Goal: Information Seeking & Learning: Understand process/instructions

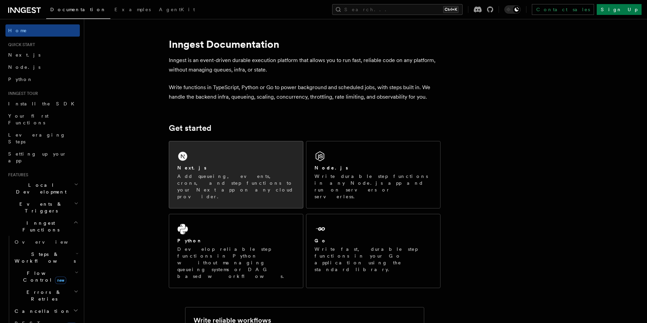
click at [265, 172] on div "Next.js Add queueing, events, crons, and step functions to your Next app on any…" at bounding box center [235, 183] width 117 height 36
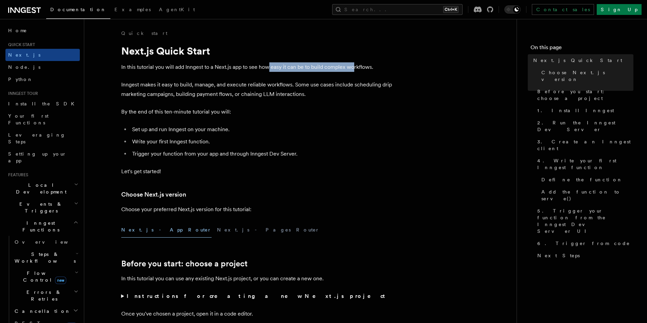
drag, startPoint x: 270, startPoint y: 66, endPoint x: 354, endPoint y: 68, distance: 84.2
click at [354, 68] on p "In this tutorial you will add Inngest to a Next.js app to see how easy it can b…" at bounding box center [257, 67] width 272 height 10
click at [223, 92] on p "Inngest makes it easy to build, manage, and execute reliable workflows. Some us…" at bounding box center [257, 89] width 272 height 19
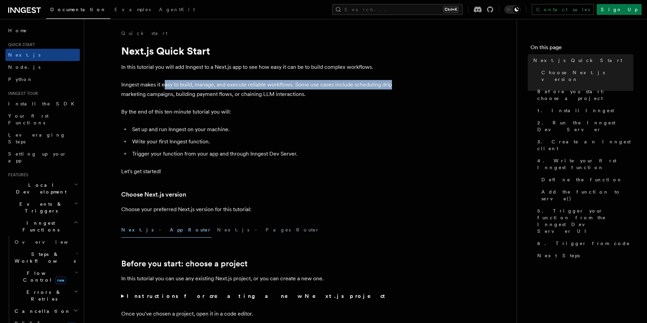
drag, startPoint x: 165, startPoint y: 87, endPoint x: 388, endPoint y: 87, distance: 223.3
click at [388, 87] on p "Inngest makes it easy to build, manage, and execute reliable workflows. Some us…" at bounding box center [257, 89] width 272 height 19
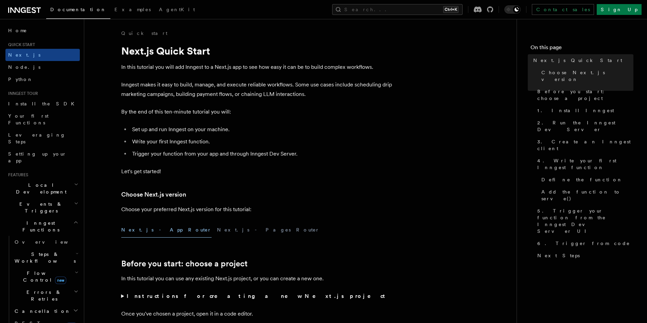
drag, startPoint x: 140, startPoint y: 94, endPoint x: 212, endPoint y: 93, distance: 73.0
click at [212, 93] on p "Inngest makes it easy to build, manage, and execute reliable workflows. Some us…" at bounding box center [257, 89] width 272 height 19
drag, startPoint x: 212, startPoint y: 93, endPoint x: 181, endPoint y: 98, distance: 31.6
click at [181, 98] on p "Inngest makes it easy to build, manage, and execute reliable workflows. Some us…" at bounding box center [257, 89] width 272 height 19
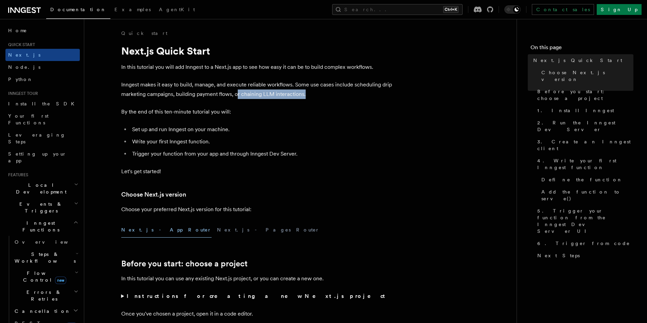
drag, startPoint x: 237, startPoint y: 95, endPoint x: 312, endPoint y: 93, distance: 75.4
click at [312, 93] on p "Inngest makes it easy to build, manage, and execute reliable workflows. Some us…" at bounding box center [257, 89] width 272 height 19
click at [260, 114] on p "By the end of this ten-minute tutorial you will:" at bounding box center [257, 112] width 272 height 10
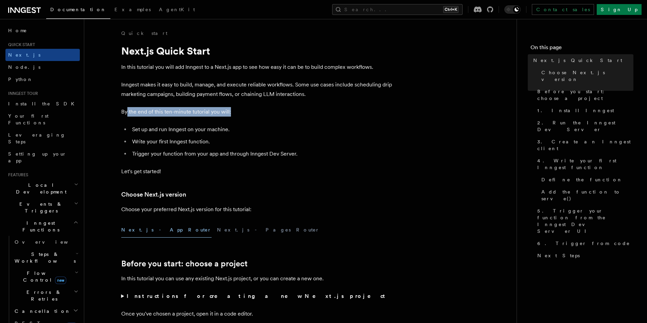
drag, startPoint x: 127, startPoint y: 112, endPoint x: 239, endPoint y: 111, distance: 112.4
click at [239, 111] on p "By the end of this ten-minute tutorial you will:" at bounding box center [257, 112] width 272 height 10
click at [179, 131] on li "Set up and run Inngest on your machine." at bounding box center [261, 130] width 263 height 10
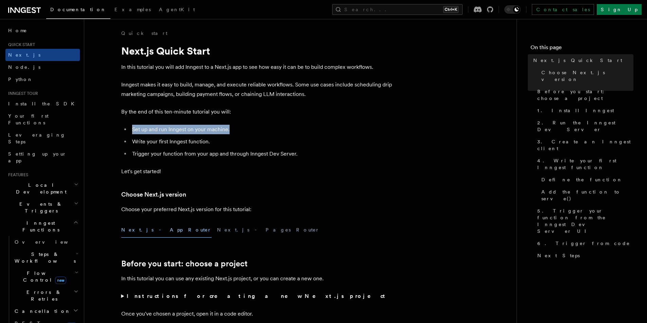
drag, startPoint x: 132, startPoint y: 129, endPoint x: 238, endPoint y: 128, distance: 105.6
click at [238, 128] on li "Set up and run Inngest on your machine." at bounding box center [261, 130] width 263 height 10
click at [196, 143] on li "Write your first Inngest function." at bounding box center [261, 142] width 263 height 10
drag, startPoint x: 132, startPoint y: 129, endPoint x: 232, endPoint y: 128, distance: 99.8
click at [232, 128] on li "Set up and run Inngest on your machine." at bounding box center [261, 130] width 263 height 10
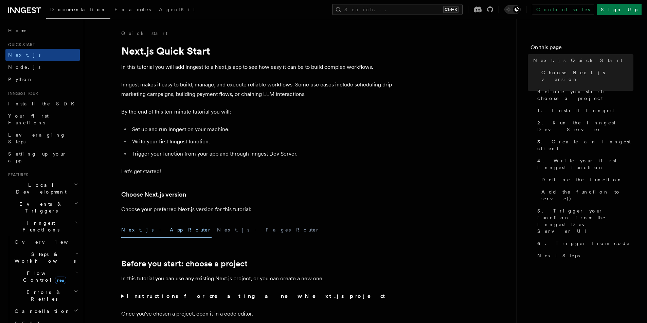
click at [172, 145] on li "Write your first Inngest function." at bounding box center [261, 142] width 263 height 10
drag, startPoint x: 132, startPoint y: 140, endPoint x: 215, endPoint y: 140, distance: 83.2
click at [215, 140] on li "Write your first Inngest function." at bounding box center [261, 142] width 263 height 10
click at [173, 154] on li "Trigger your function from your app and through Inngest Dev Server." at bounding box center [261, 154] width 263 height 10
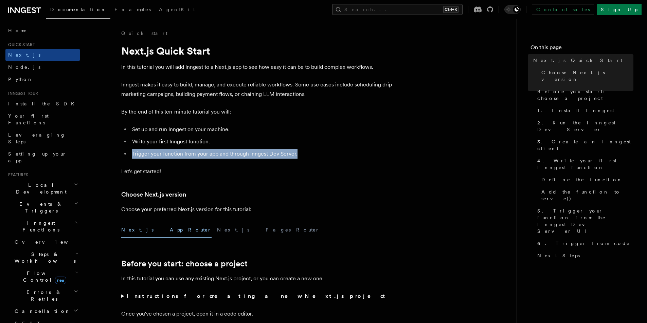
drag, startPoint x: 131, startPoint y: 155, endPoint x: 302, endPoint y: 157, distance: 170.8
click at [302, 157] on li "Trigger your function from your app and through Inngest Dev Server." at bounding box center [261, 154] width 263 height 10
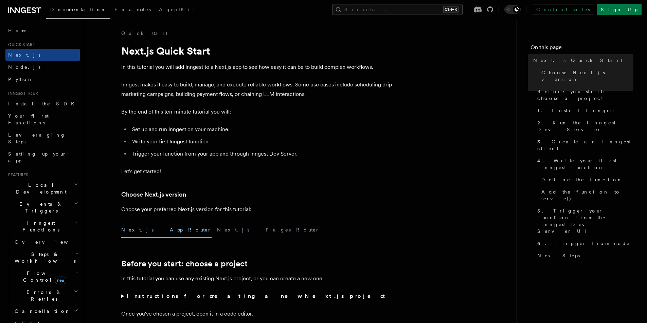
click at [247, 176] on p "Let's get started!" at bounding box center [257, 172] width 272 height 10
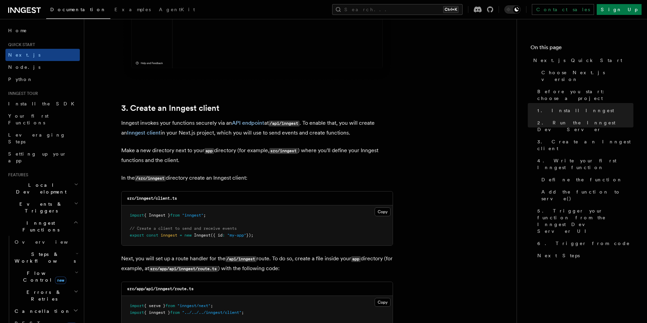
scroll to position [752, 0]
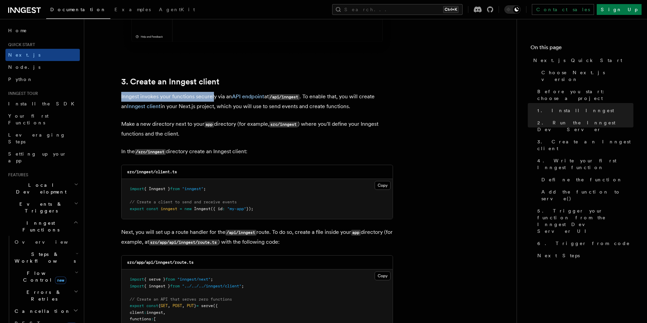
drag, startPoint x: 121, startPoint y: 97, endPoint x: 212, endPoint y: 96, distance: 91.0
click at [212, 96] on p "Inngest invokes your functions securely via an API endpoint at /api/inngest . T…" at bounding box center [257, 101] width 272 height 19
click at [207, 97] on p "Inngest invokes your functions securely via an API endpoint at /api/inngest . T…" at bounding box center [257, 101] width 272 height 19
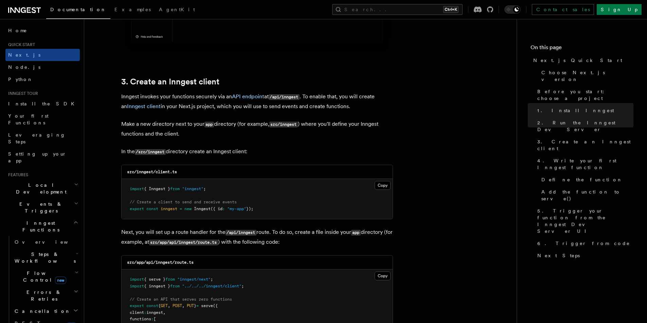
click at [205, 104] on p "Inngest invokes your functions securely via an API endpoint at /api/inngest . T…" at bounding box center [257, 101] width 272 height 19
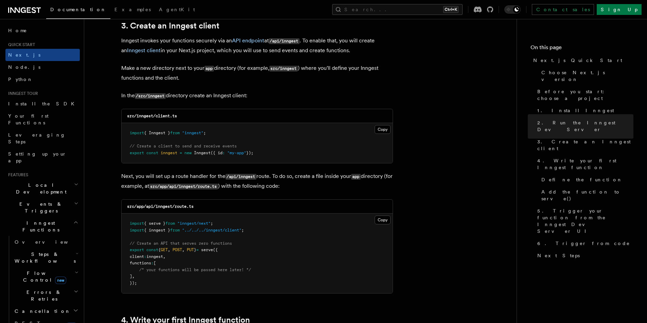
scroll to position [817, 0]
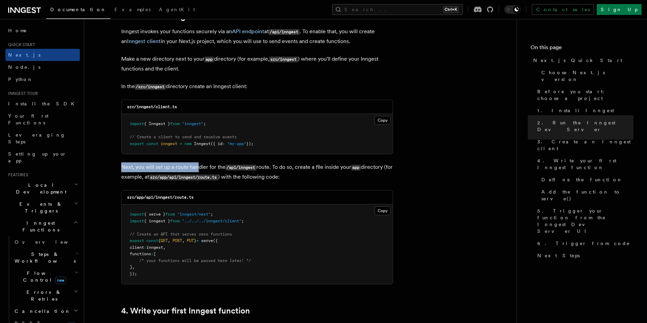
drag, startPoint x: 121, startPoint y: 167, endPoint x: 199, endPoint y: 166, distance: 78.1
click at [199, 166] on p "Next, you will set up a route handler for the /api/inngest route. To do so, cre…" at bounding box center [257, 173] width 272 height 20
drag, startPoint x: 199, startPoint y: 166, endPoint x: 251, endPoint y: 159, distance: 52.5
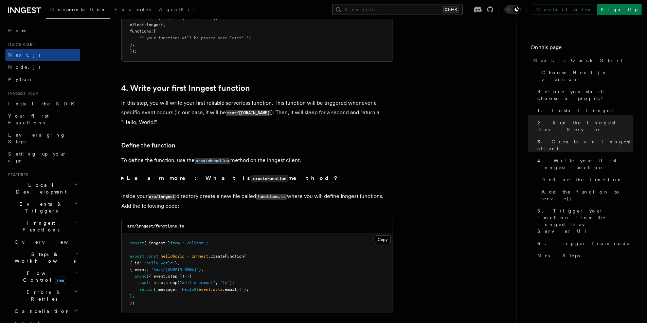
scroll to position [1041, 0]
click at [122, 179] on summary "Learn more: What is createFunction method?" at bounding box center [257, 178] width 272 height 10
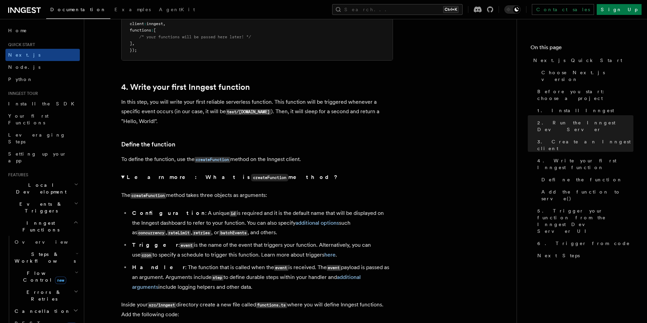
click at [123, 176] on summary "Learn more: What is createFunction method?" at bounding box center [257, 178] width 272 height 10
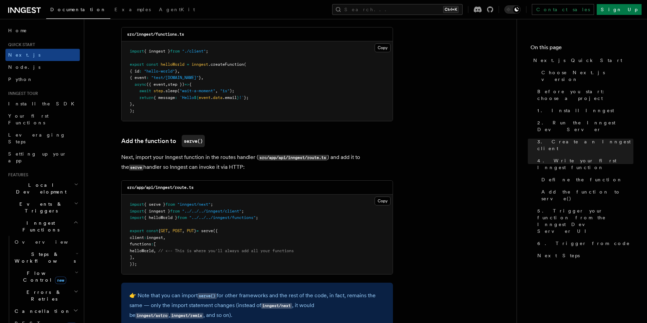
scroll to position [1233, 0]
click at [189, 272] on pre "import { serve } from "inngest/next" ; import { inngest } from "../../../innges…" at bounding box center [257, 233] width 271 height 80
click at [212, 254] on pre "import { serve } from "inngest/next" ; import { inngest } from "../../../innges…" at bounding box center [257, 233] width 271 height 80
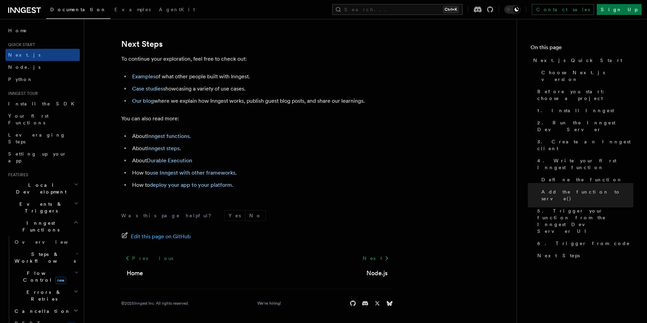
scroll to position [4248, 0]
drag, startPoint x: 132, startPoint y: 161, endPoint x: 196, endPoint y: 161, distance: 63.8
click at [196, 161] on li "About Durable Execution" at bounding box center [261, 161] width 263 height 10
click at [220, 159] on li "About Durable Execution" at bounding box center [261, 161] width 263 height 10
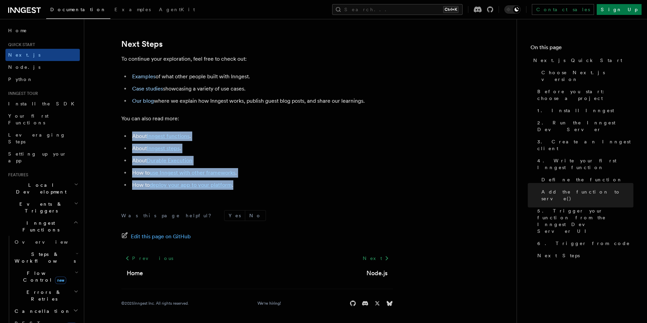
drag, startPoint x: 245, startPoint y: 187, endPoint x: 127, endPoint y: 131, distance: 130.4
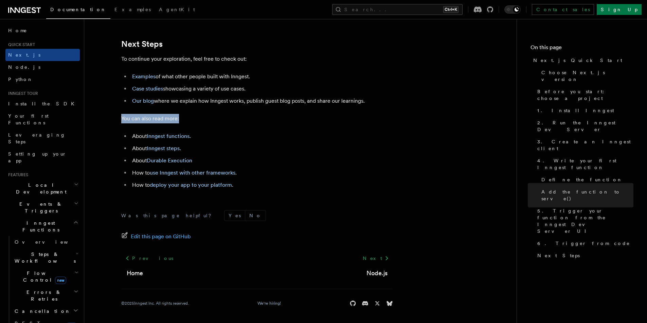
drag, startPoint x: 119, startPoint y: 118, endPoint x: 182, endPoint y: 119, distance: 62.5
click at [182, 119] on p "You can also read more:" at bounding box center [257, 119] width 272 height 10
drag, startPoint x: 182, startPoint y: 119, endPoint x: 120, endPoint y: 118, distance: 61.8
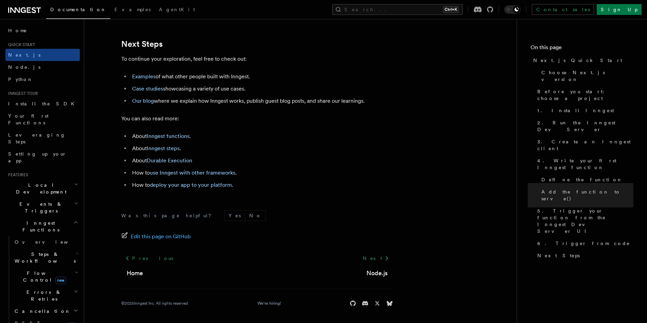
click at [51, 179] on h2 "Local Development" at bounding box center [42, 188] width 74 height 19
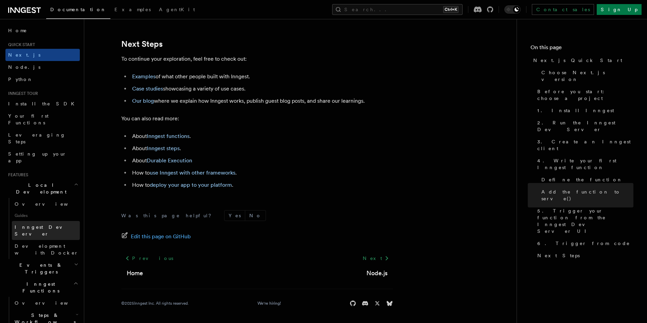
click at [44, 225] on span "Inngest Dev Server" at bounding box center [44, 231] width 58 height 12
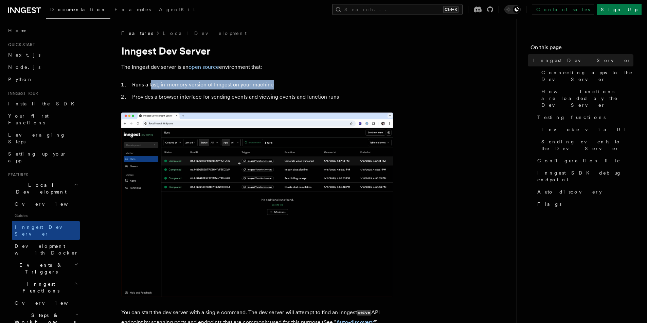
drag, startPoint x: 150, startPoint y: 84, endPoint x: 273, endPoint y: 84, distance: 123.2
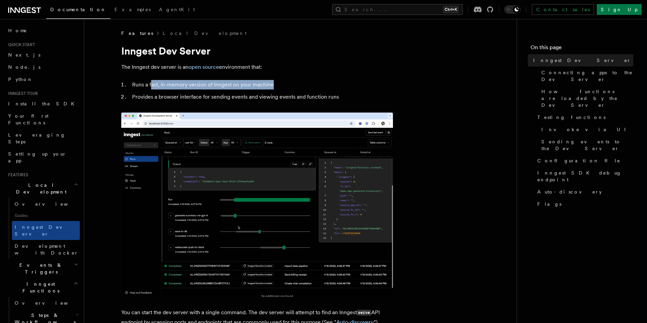
click at [273, 84] on li "Runs a fast, in-memory version of Inngest on your machine" at bounding box center [261, 85] width 263 height 10
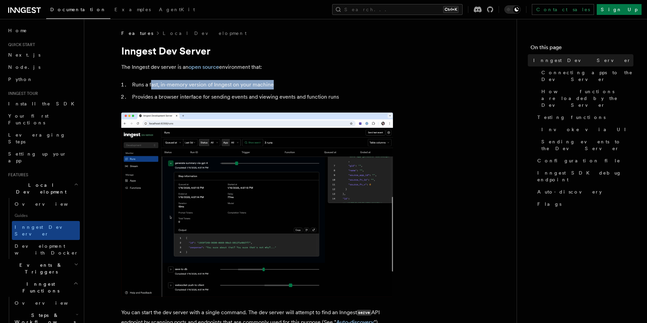
click at [224, 97] on li "Provides a browser interface for sending events and viewing events and function…" at bounding box center [261, 97] width 263 height 10
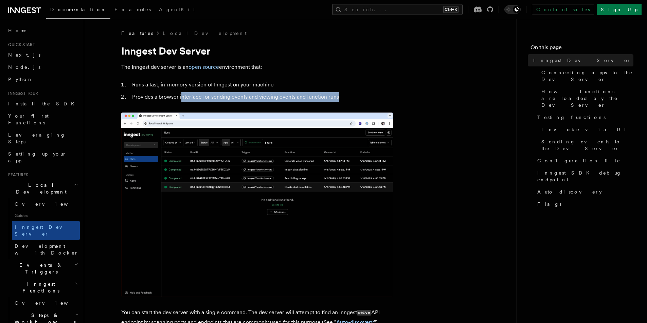
drag, startPoint x: 180, startPoint y: 99, endPoint x: 341, endPoint y: 95, distance: 160.6
click at [341, 95] on li "Provides a browser interface for sending events and viewing events and function…" at bounding box center [261, 97] width 263 height 10
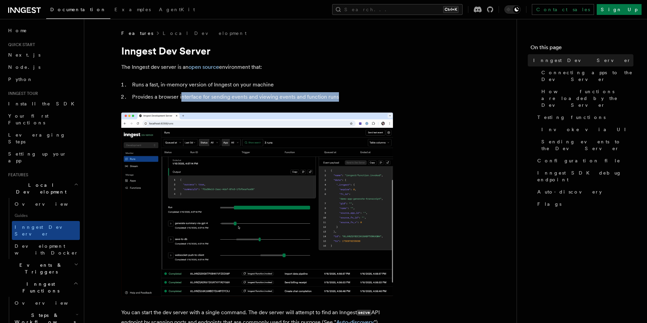
click at [341, 95] on li "Provides a browser interface for sending events and viewing events and function…" at bounding box center [261, 97] width 263 height 10
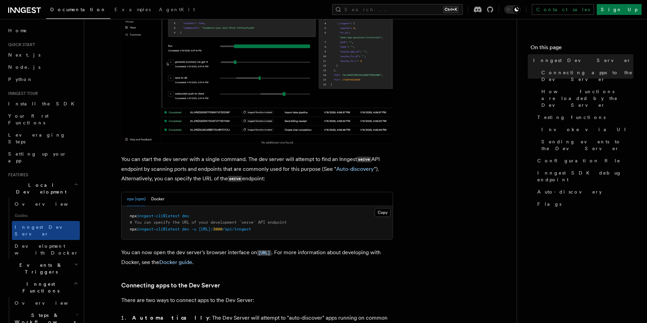
scroll to position [221, 0]
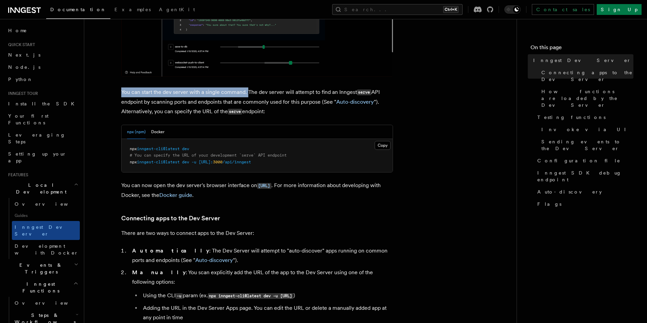
drag, startPoint x: 122, startPoint y: 91, endPoint x: 246, endPoint y: 92, distance: 124.2
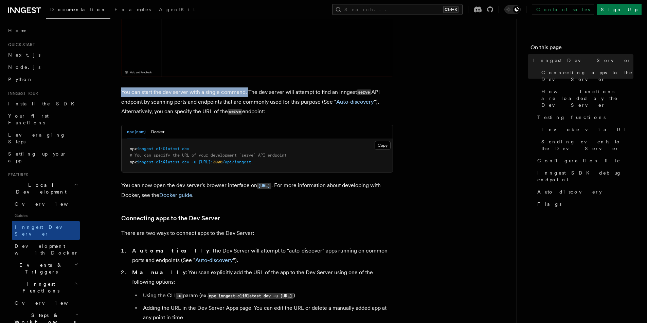
click at [246, 92] on p "You can start the dev server with a single command. The dev server will attempt…" at bounding box center [257, 102] width 272 height 29
click at [262, 92] on p "You can start the dev server with a single command. The dev server will attempt…" at bounding box center [257, 102] width 272 height 29
drag, startPoint x: 156, startPoint y: 111, endPoint x: 273, endPoint y: 111, distance: 116.1
click at [273, 111] on p "You can start the dev server with a single command. The dev server will attempt…" at bounding box center [257, 102] width 272 height 29
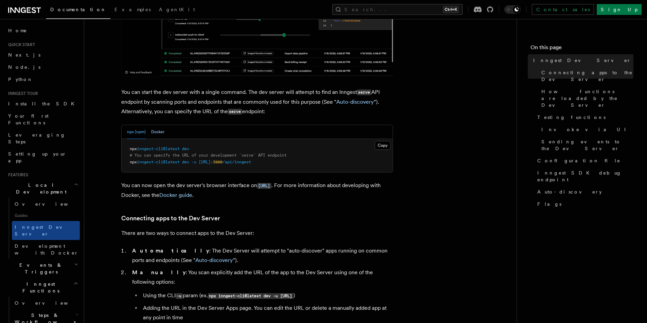
click at [161, 136] on button "Docker" at bounding box center [157, 132] width 13 height 14
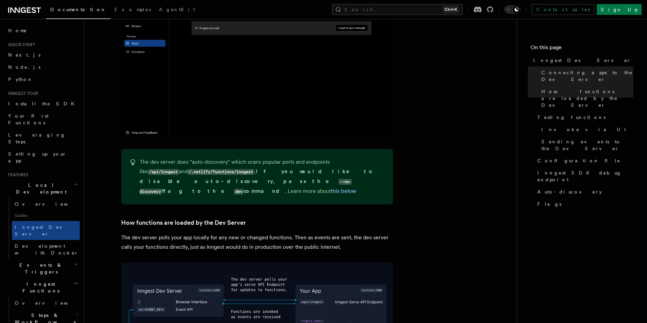
scroll to position [618, 0]
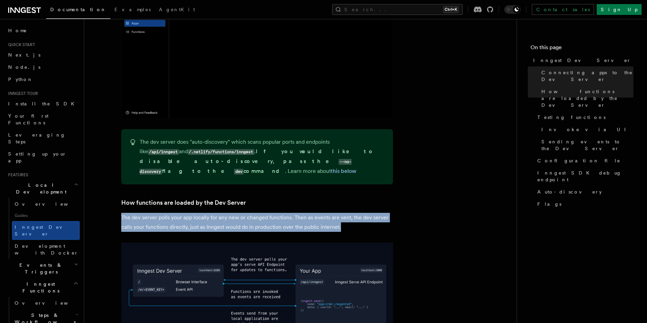
drag, startPoint x: 122, startPoint y: 199, endPoint x: 341, endPoint y: 210, distance: 219.6
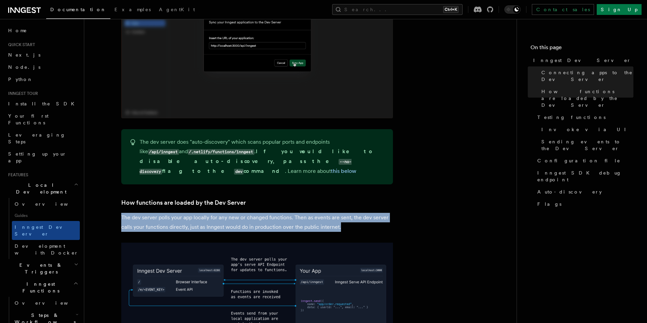
click at [341, 213] on p "The dev server polls your app locally for any new or changed functions. Then as…" at bounding box center [257, 222] width 272 height 19
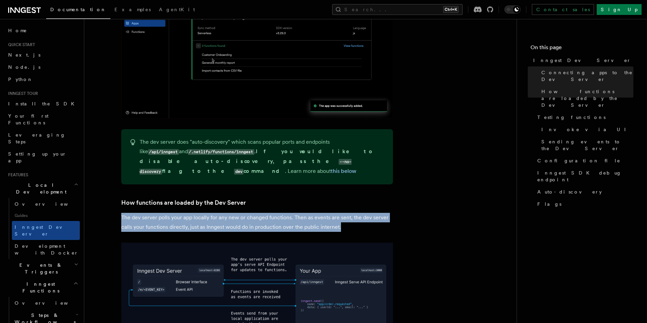
click at [300, 213] on p "The dev server polls your app locally for any new or changed functions. Then as…" at bounding box center [257, 222] width 272 height 19
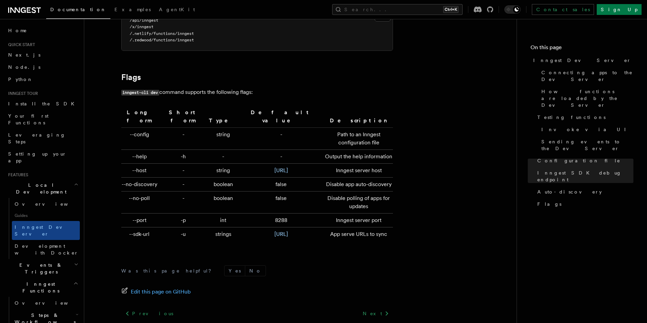
scroll to position [2197, 0]
